Goal: Task Accomplishment & Management: Use online tool/utility

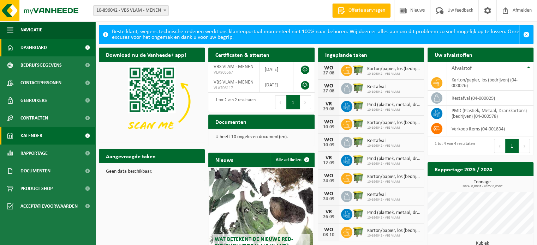
click at [68, 138] on link "Kalender" at bounding box center [47, 136] width 95 height 18
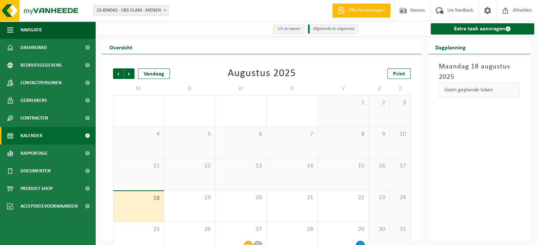
scroll to position [16, 0]
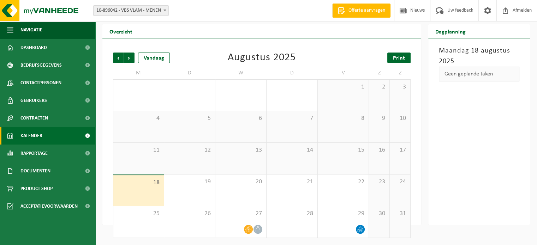
click at [402, 58] on span "Print" at bounding box center [399, 58] width 12 height 6
click at [333, 190] on div "22" at bounding box center [343, 190] width 51 height 31
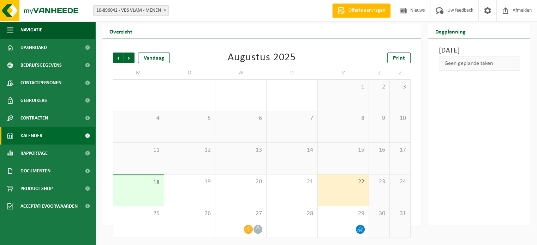
click at [155, 192] on div "18" at bounding box center [138, 191] width 51 height 31
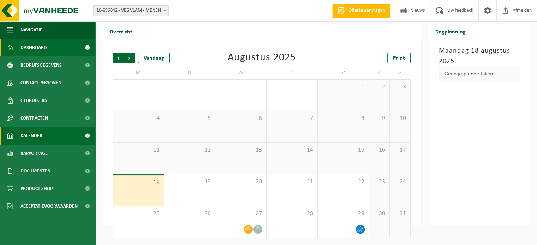
click at [33, 47] on span "Dashboard" at bounding box center [33, 48] width 26 height 18
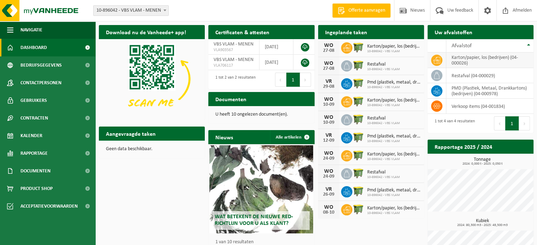
click at [488, 57] on td "karton/papier, los (bedrijven) (04-000026)" at bounding box center [489, 61] width 87 height 16
click at [435, 61] on icon at bounding box center [436, 60] width 7 height 7
click at [42, 138] on span "Kalender" at bounding box center [31, 136] width 22 height 18
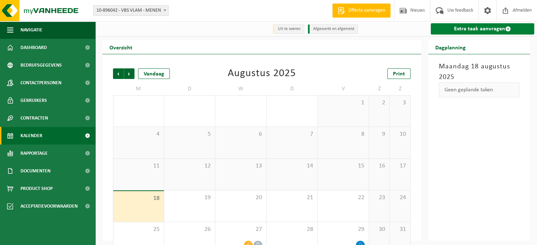
click at [483, 29] on link "Extra taak aanvragen" at bounding box center [482, 28] width 103 height 11
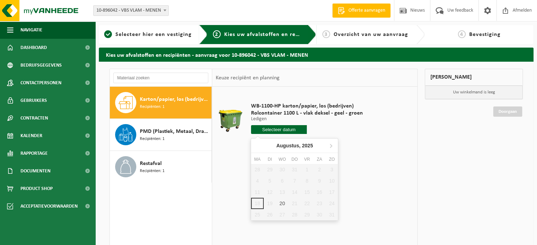
click at [286, 130] on input "text" at bounding box center [279, 129] width 56 height 9
click at [279, 203] on div "20" at bounding box center [282, 203] width 12 height 11
type input "Van 2025-08-20"
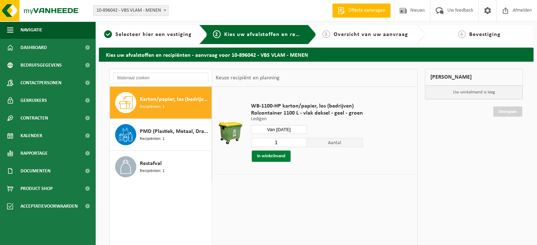
click at [279, 155] on button "In winkelmand" at bounding box center [271, 156] width 39 height 11
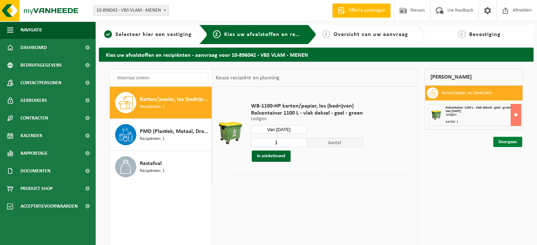
click at [511, 142] on link "Doorgaan" at bounding box center [507, 142] width 29 height 10
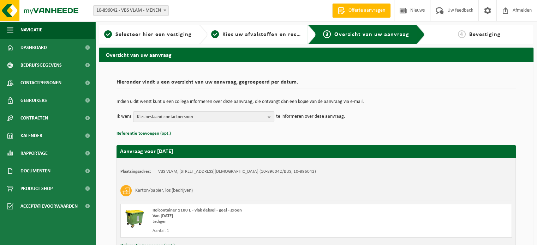
scroll to position [57, 0]
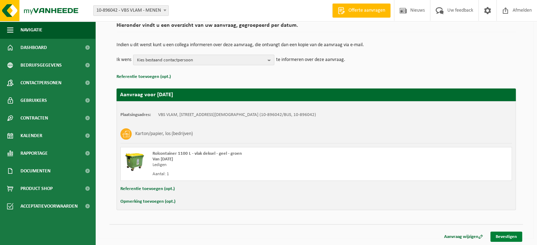
click at [502, 237] on link "Bevestigen" at bounding box center [507, 237] width 32 height 10
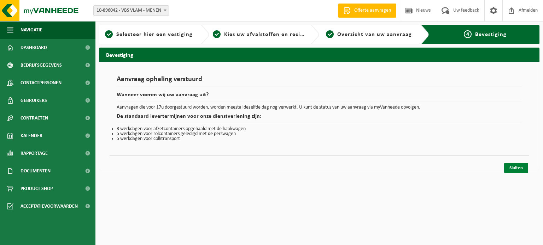
click at [519, 168] on link "Sluiten" at bounding box center [516, 168] width 24 height 10
